Goal: Task Accomplishment & Management: Use online tool/utility

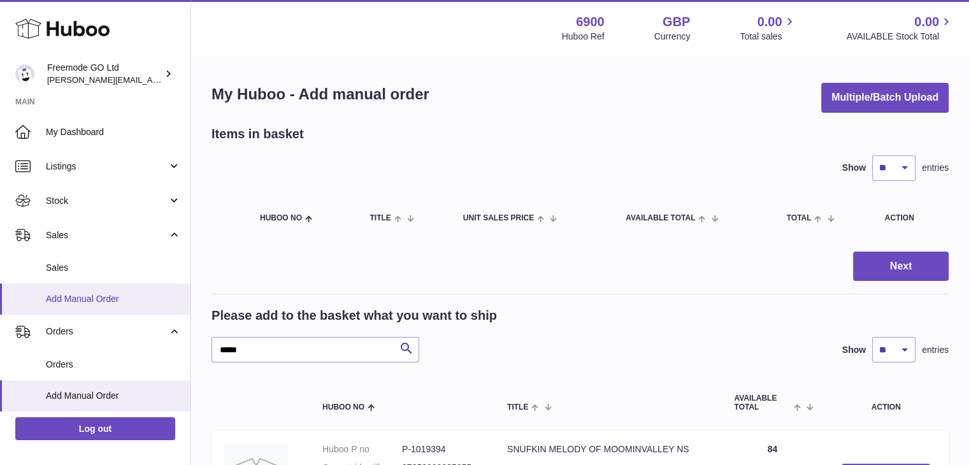
click at [122, 289] on link "Add Manual Order" at bounding box center [95, 299] width 191 height 31
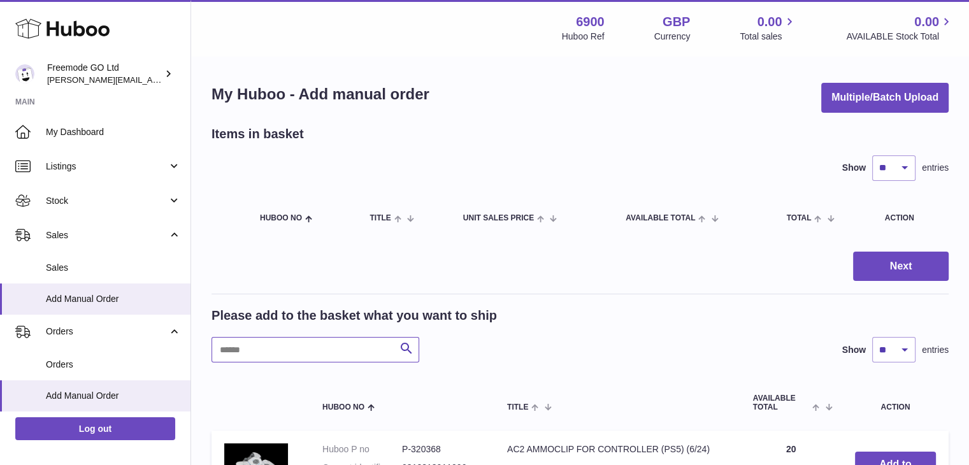
click at [299, 358] on input "text" at bounding box center [316, 349] width 208 height 25
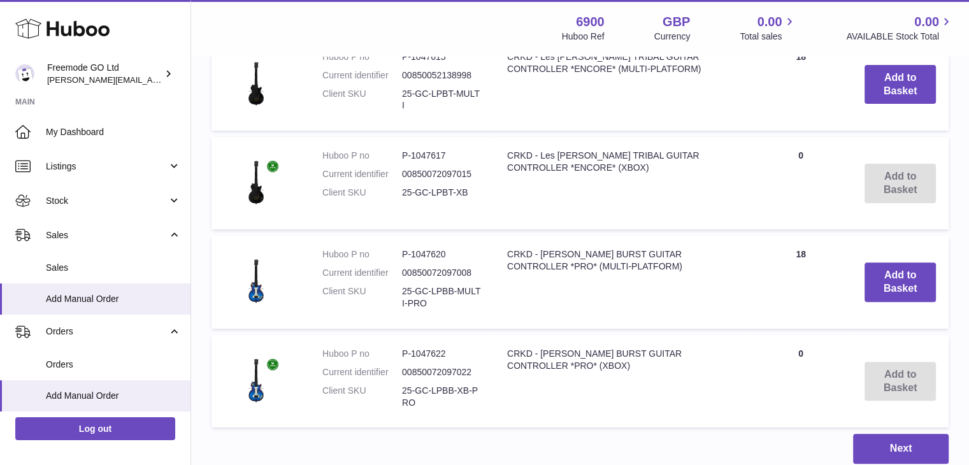
scroll to position [380, 0]
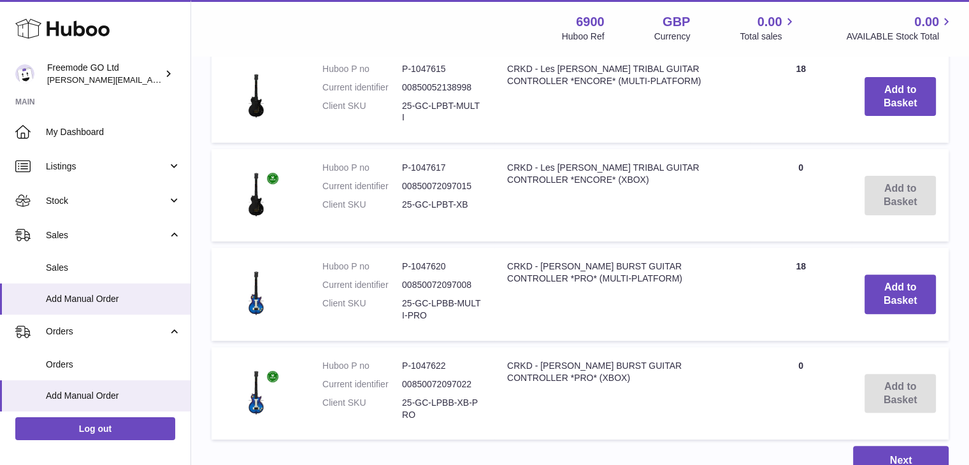
type input "***"
